Goal: Information Seeking & Learning: Learn about a topic

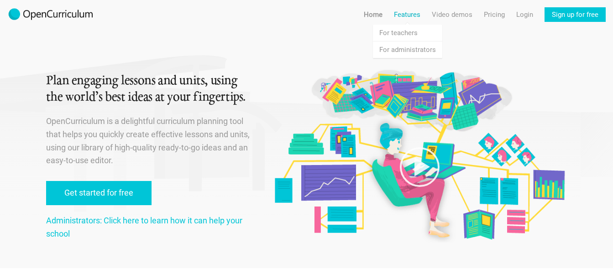
click at [412, 11] on link "Features" at bounding box center [407, 14] width 26 height 15
click at [408, 32] on link "Features For teachers" at bounding box center [407, 33] width 69 height 16
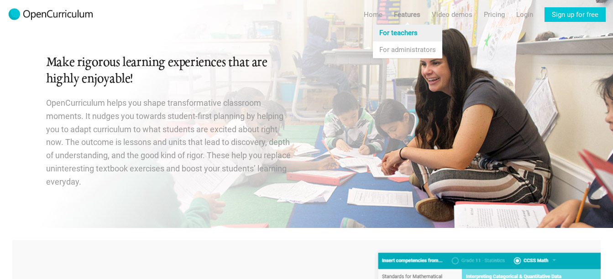
click at [398, 32] on link "Features For teachers" at bounding box center [407, 33] width 69 height 16
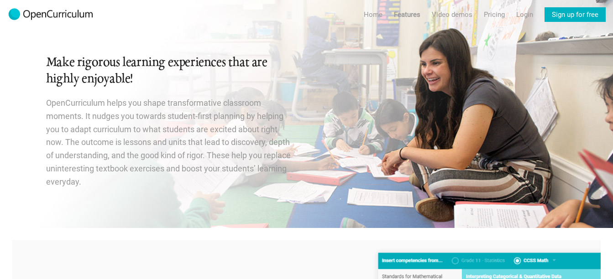
click at [580, 15] on link "Sign up for free" at bounding box center [575, 14] width 61 height 15
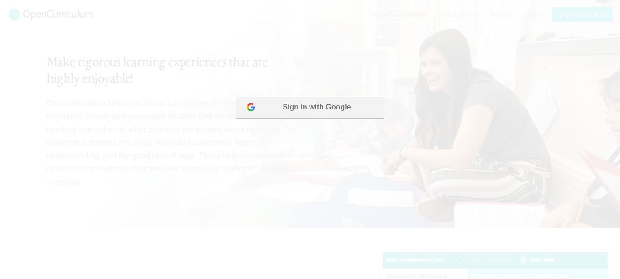
click at [309, 102] on button "Sign in with Google" at bounding box center [310, 107] width 148 height 23
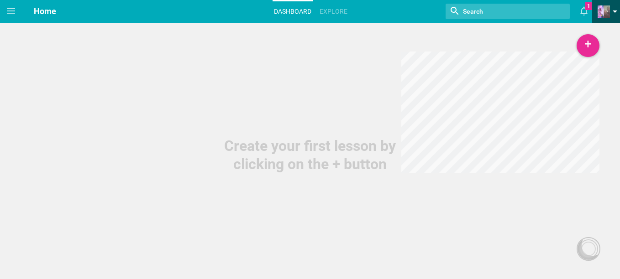
click at [616, 9] on link at bounding box center [609, 11] width 22 height 23
click at [353, 7] on hgroup "Home Dashboard Explore Nothing found with term "" 1 Moe is now following you Vi…" at bounding box center [321, 11] width 598 height 23
click at [335, 10] on link "Explore" at bounding box center [333, 11] width 31 height 20
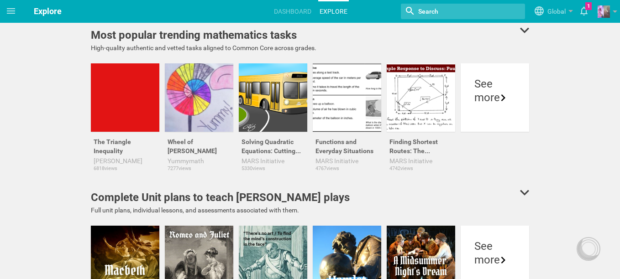
click at [469, 10] on input "textbox" at bounding box center [454, 11] width 74 height 12
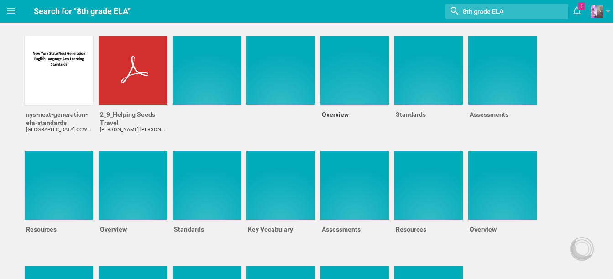
click at [342, 60] on div at bounding box center [355, 71] width 68 height 68
click at [7, 10] on icon at bounding box center [10, 10] width 11 height 11
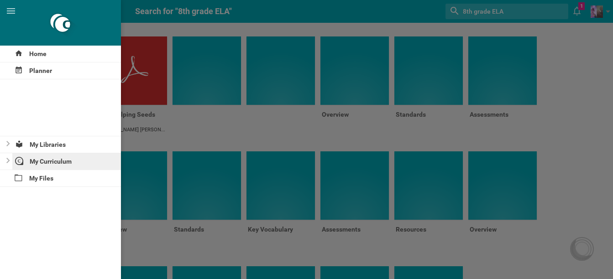
click at [58, 159] on div "My Curriculum" at bounding box center [66, 161] width 109 height 16
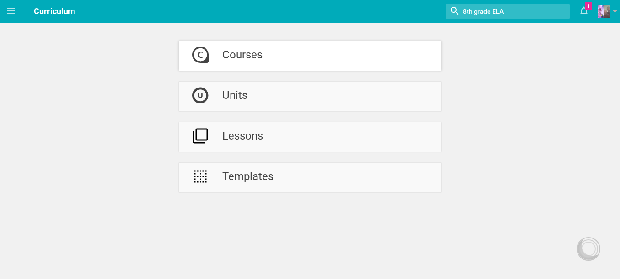
click at [245, 55] on div "Courses" at bounding box center [242, 56] width 40 height 30
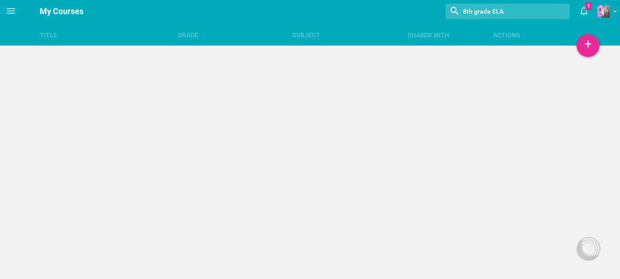
click at [600, 49] on div at bounding box center [321, 60] width 598 height 121
click at [588, 45] on div "+" at bounding box center [588, 45] width 23 height 23
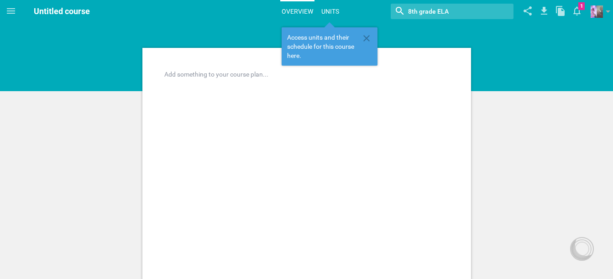
click at [334, 9] on link "Units" at bounding box center [330, 11] width 21 height 20
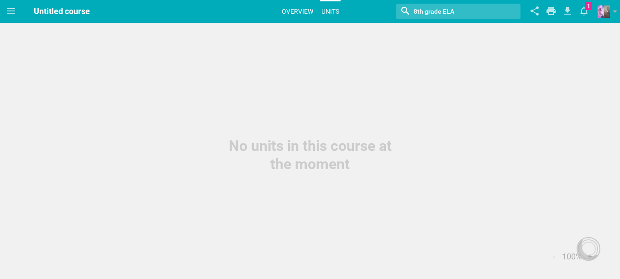
click at [308, 10] on link "Overview" at bounding box center [297, 11] width 34 height 20
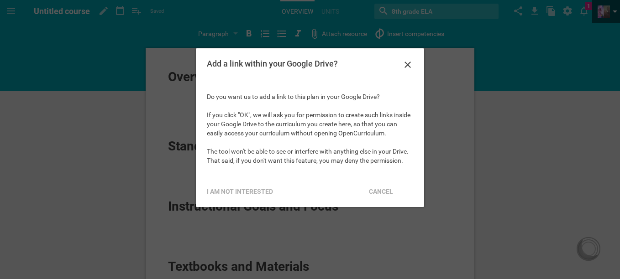
click at [605, 10] on div at bounding box center [310, 139] width 620 height 279
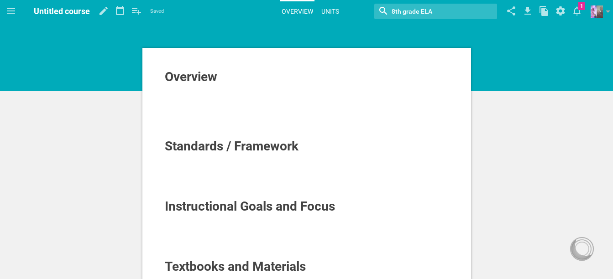
click at [334, 7] on link "Units" at bounding box center [330, 11] width 21 height 20
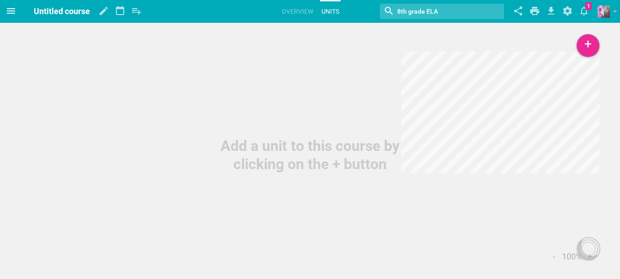
click at [11, 11] on icon at bounding box center [11, 10] width 8 height 5
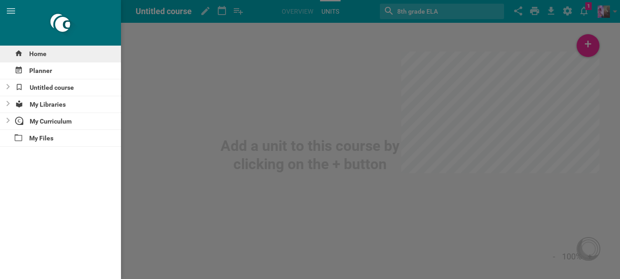
click at [34, 54] on div "Home" at bounding box center [60, 54] width 121 height 16
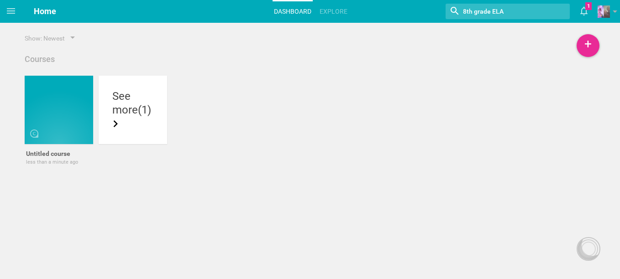
drag, startPoint x: 48, startPoint y: 116, endPoint x: 319, endPoint y: 99, distance: 270.8
click at [319, 99] on div "Untitled course less than a minute ago Make a copy Delete See more (1)" at bounding box center [310, 133] width 576 height 115
click at [92, 157] on div at bounding box center [87, 155] width 11 height 11
click at [62, 198] on link "Delete" at bounding box center [61, 203] width 63 height 22
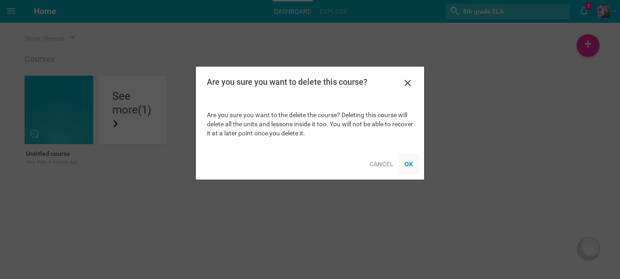
click at [407, 163] on div "OK" at bounding box center [409, 164] width 20 height 20
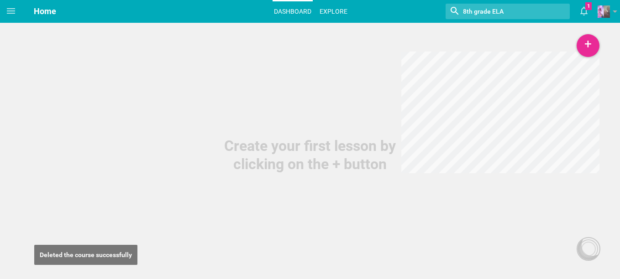
click at [326, 11] on link "Explore" at bounding box center [333, 11] width 31 height 20
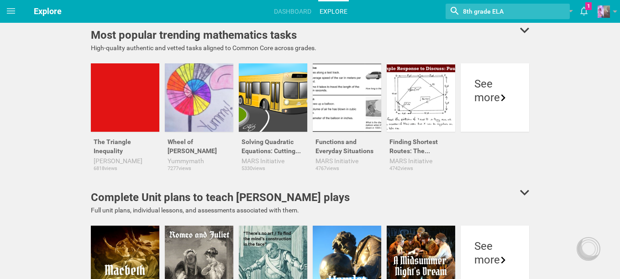
click at [523, 31] on icon at bounding box center [524, 29] width 9 height 5
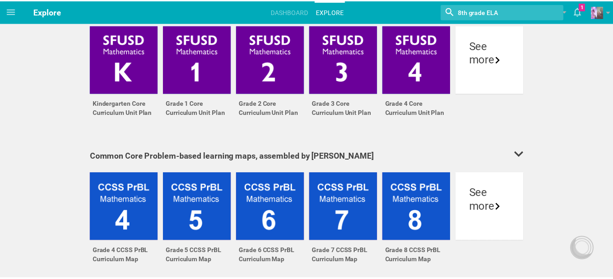
scroll to position [1570, 0]
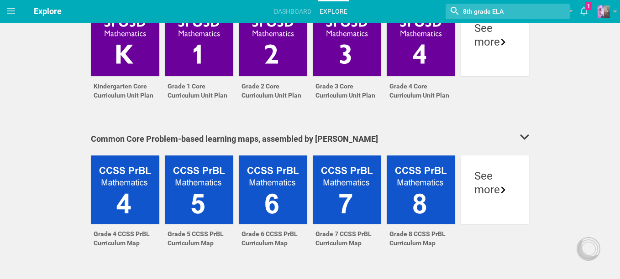
click at [524, 8] on input "textbox" at bounding box center [499, 11] width 74 height 12
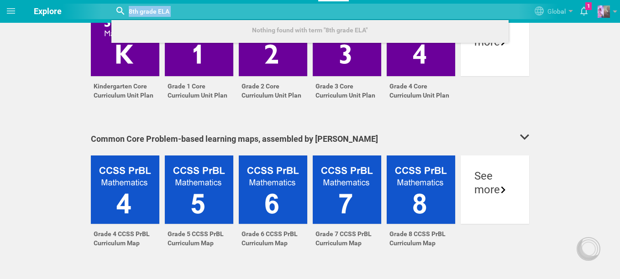
click at [524, 8] on div at bounding box center [310, 12] width 496 height 16
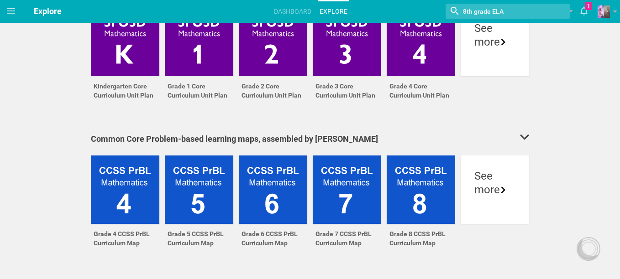
click at [524, 8] on input "textbox" at bounding box center [499, 11] width 74 height 12
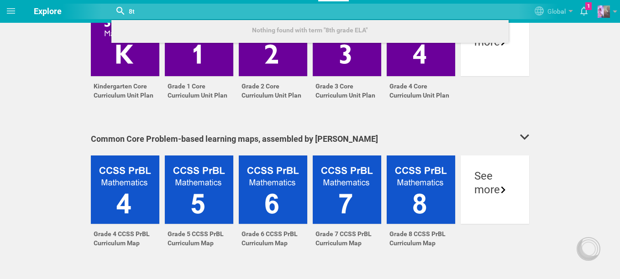
type input "8"
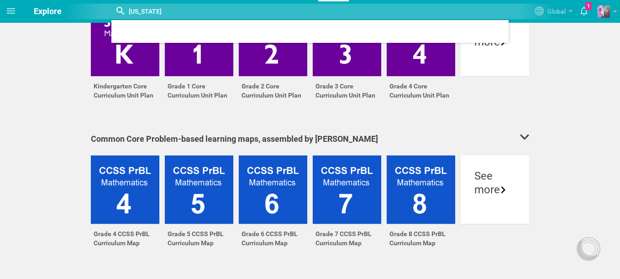
type input "[US_STATE]"
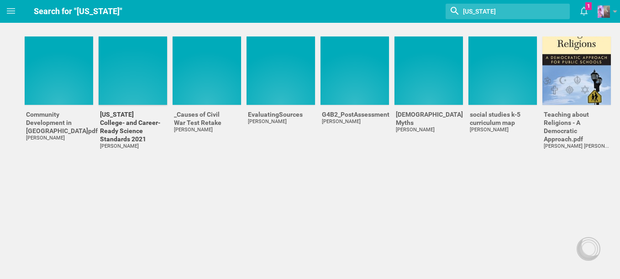
click at [132, 89] on div at bounding box center [133, 71] width 68 height 68
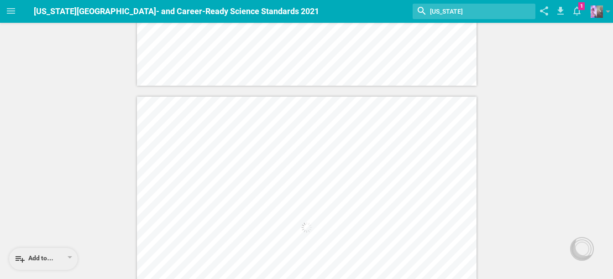
scroll to position [3249, 0]
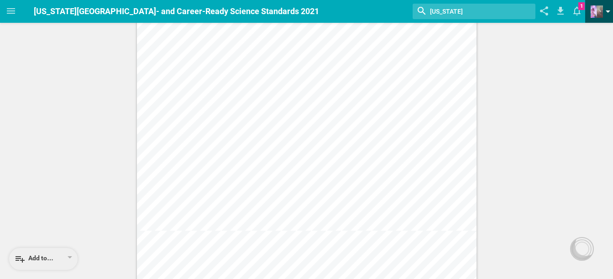
click at [603, 13] on link at bounding box center [602, 11] width 22 height 23
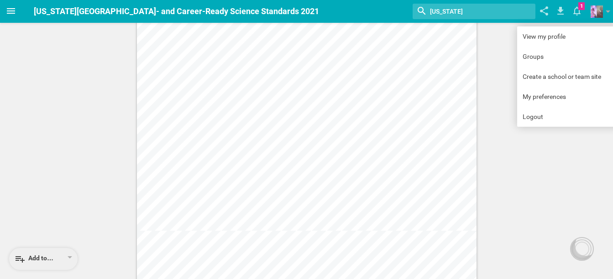
click at [13, 10] on icon at bounding box center [10, 10] width 11 height 11
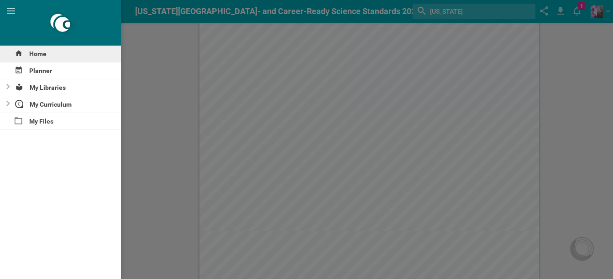
click at [44, 51] on div "Home" at bounding box center [60, 54] width 121 height 16
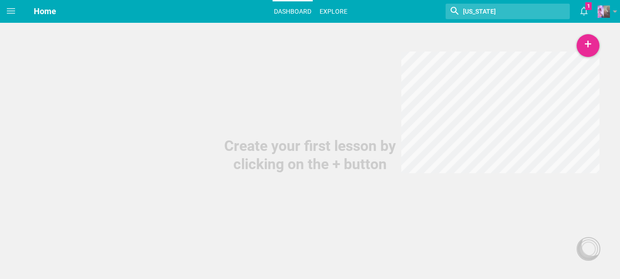
click at [336, 5] on link "Explore" at bounding box center [333, 11] width 31 height 20
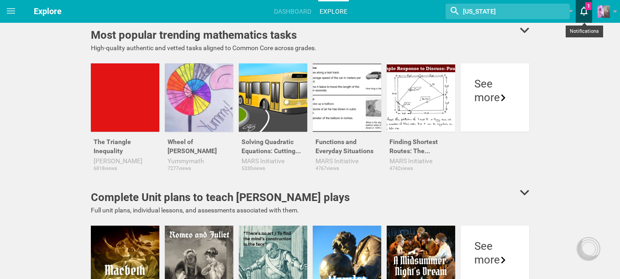
click at [583, 13] on icon at bounding box center [584, 11] width 16 height 22
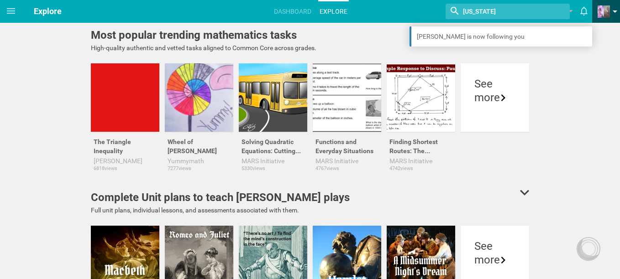
click at [606, 14] on span at bounding box center [604, 11] width 12 height 12
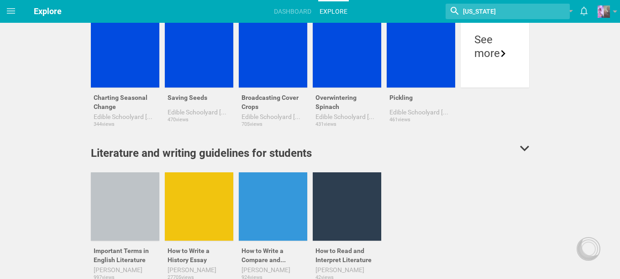
scroll to position [2708, 0]
